Goal: Find specific page/section: Find specific page/section

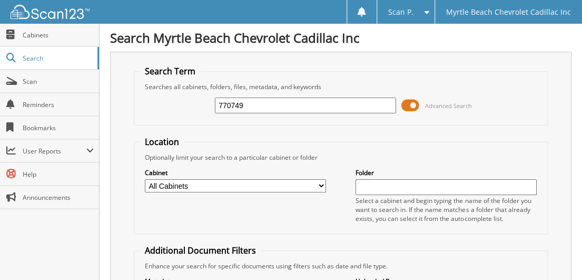
type input "770749"
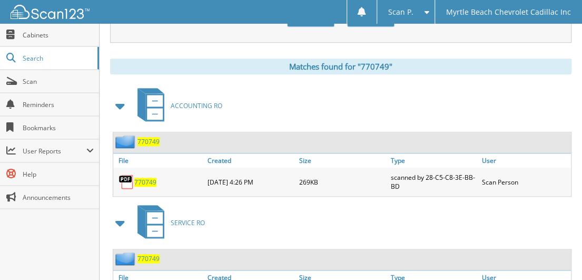
scroll to position [471, 0]
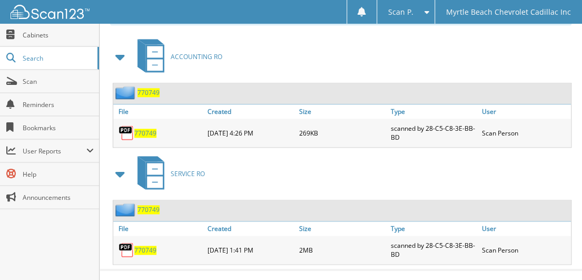
click at [147, 246] on span "770749" at bounding box center [145, 250] width 22 height 9
click at [151, 129] on span "770749" at bounding box center [145, 133] width 22 height 9
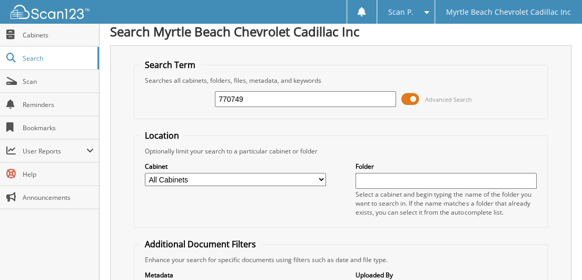
scroll to position [0, 0]
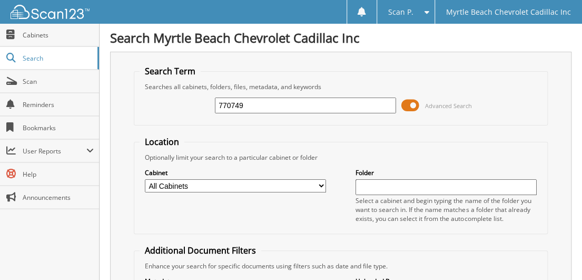
click at [261, 108] on input "770749" at bounding box center [305, 106] width 181 height 16
type input "7"
type input "770481"
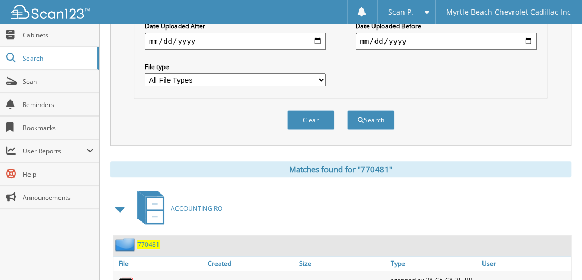
scroll to position [304, 0]
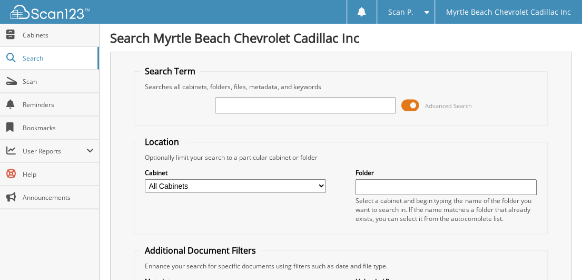
click at [248, 108] on input "text" at bounding box center [305, 106] width 181 height 16
type input "771587"
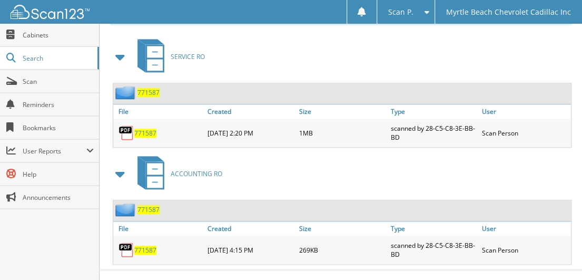
scroll to position [418, 0]
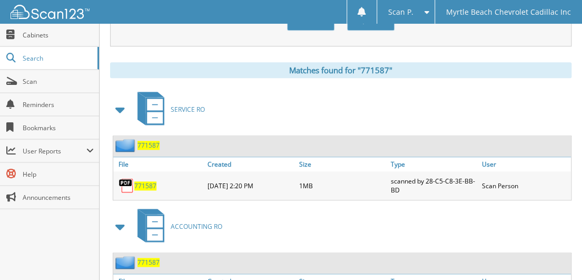
click at [143, 181] on span "771587" at bounding box center [145, 185] width 22 height 9
